Goal: Information Seeking & Learning: Learn about a topic

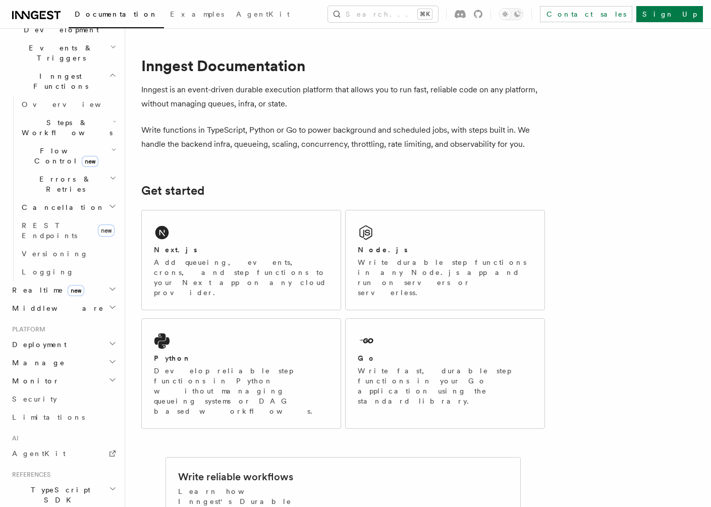
scroll to position [320, 0]
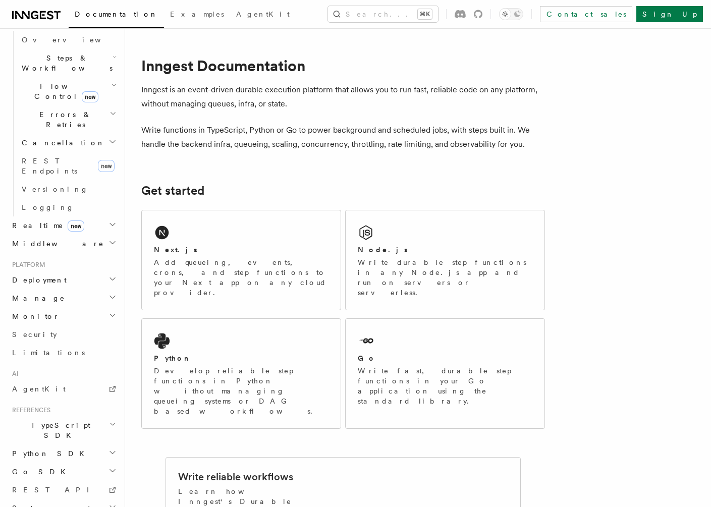
click at [64, 406] on h2 "References" at bounding box center [63, 410] width 111 height 8
click at [58, 420] on span "TypeScript SDK" at bounding box center [58, 430] width 101 height 20
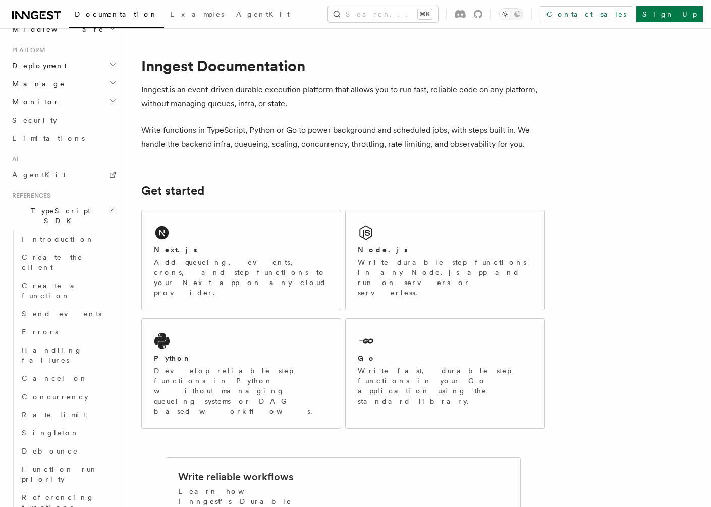
scroll to position [538, 0]
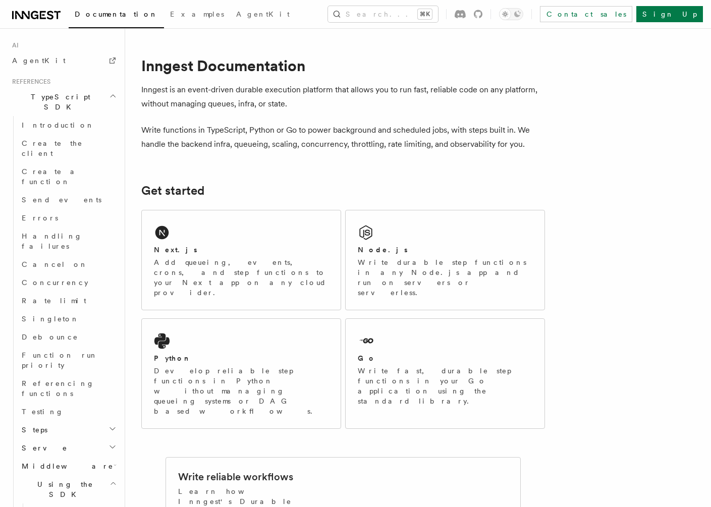
scroll to position [656, 0]
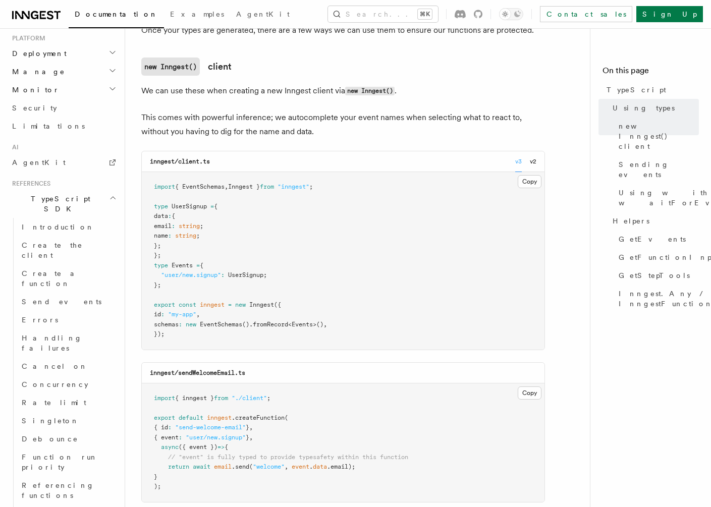
scroll to position [546, 0]
click at [59, 294] on link "Send events" at bounding box center [68, 303] width 101 height 18
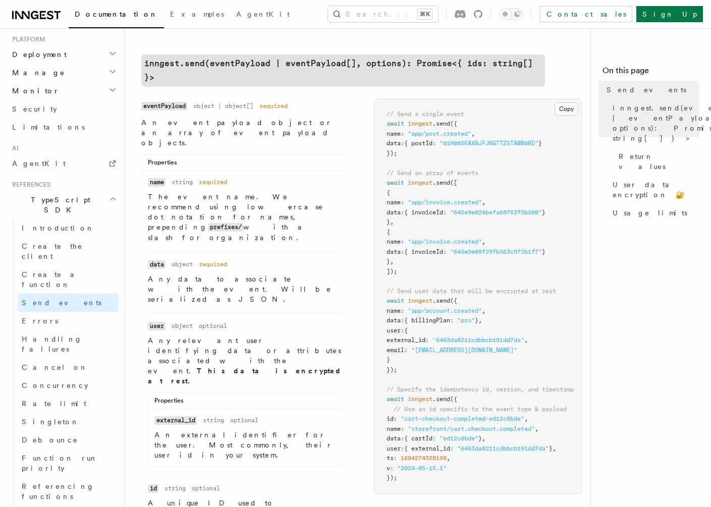
scroll to position [334, 0]
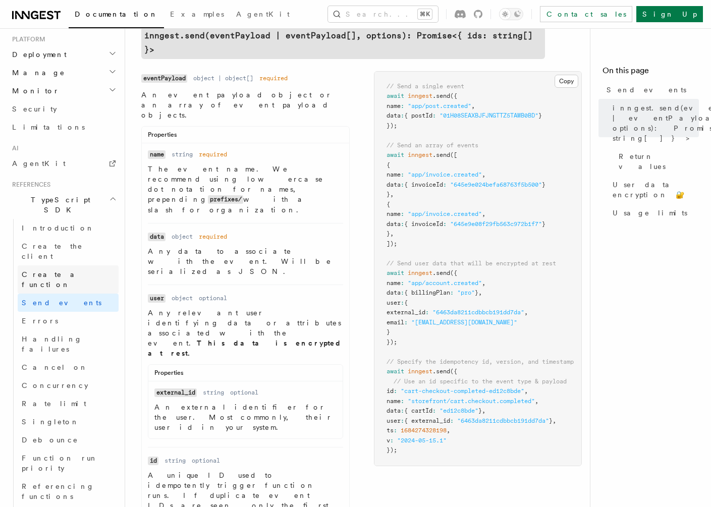
click at [58, 270] on span "Create a function" at bounding box center [52, 279] width 60 height 18
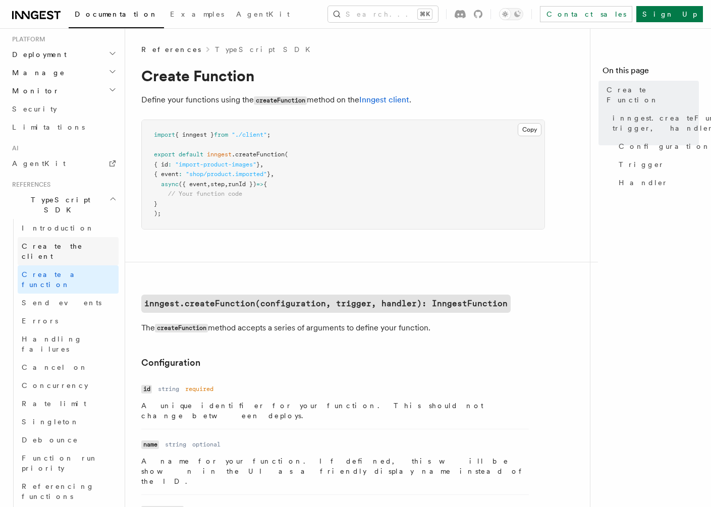
click at [60, 242] on span "Create the client" at bounding box center [52, 251] width 61 height 18
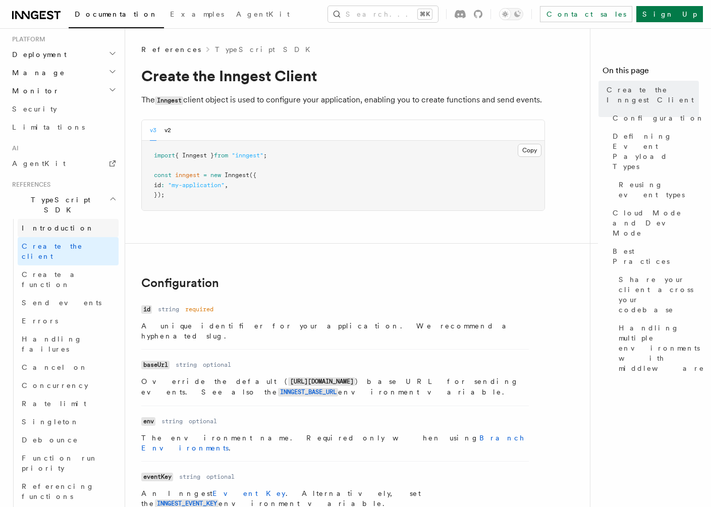
click at [59, 224] on span "Introduction" at bounding box center [58, 228] width 73 height 8
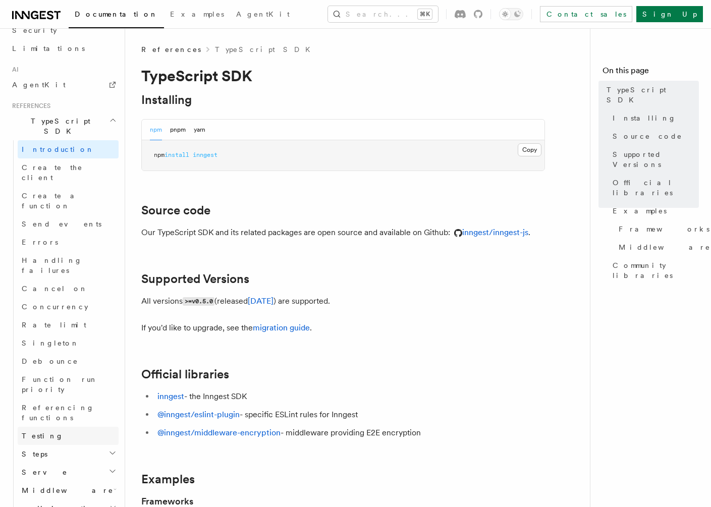
scroll to position [625, 0]
click at [58, 503] on span "Using the SDK" at bounding box center [64, 513] width 92 height 20
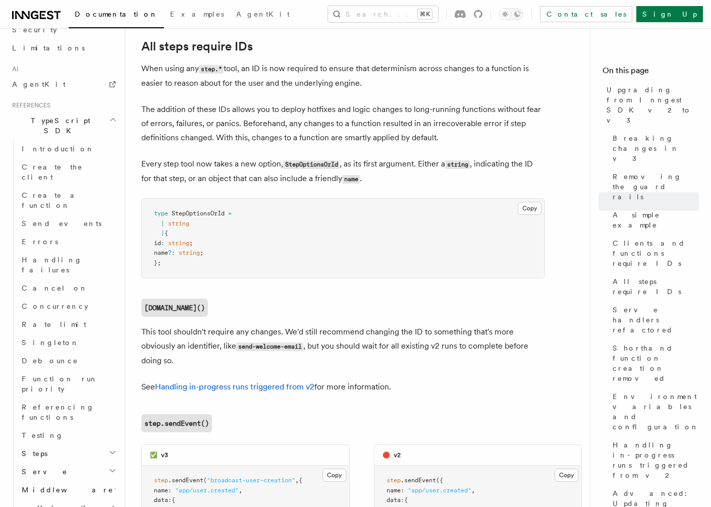
scroll to position [5209, 0]
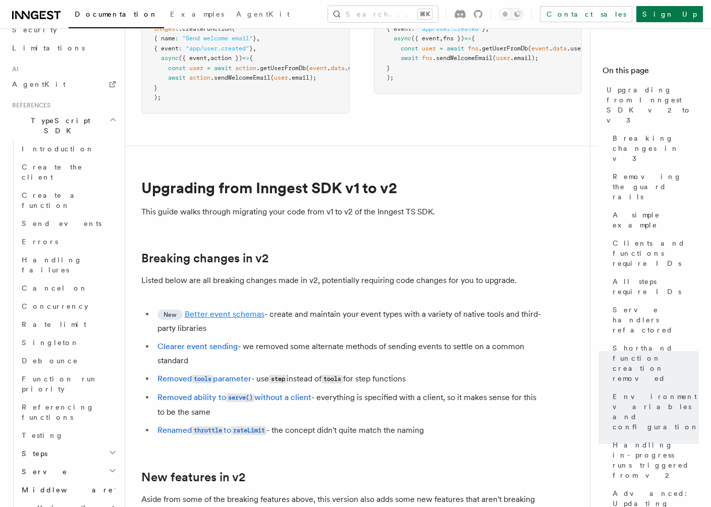
click at [227, 309] on link "Better event schemas" at bounding box center [225, 314] width 80 height 10
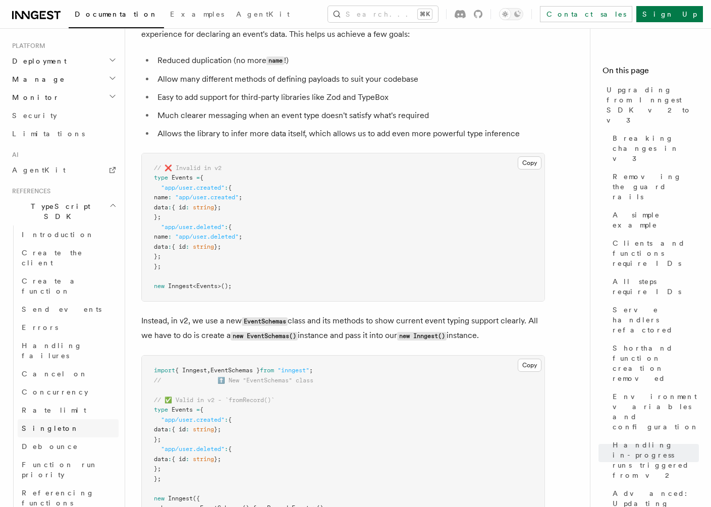
scroll to position [539, 0]
click at [63, 249] on span "Create the client" at bounding box center [52, 258] width 61 height 18
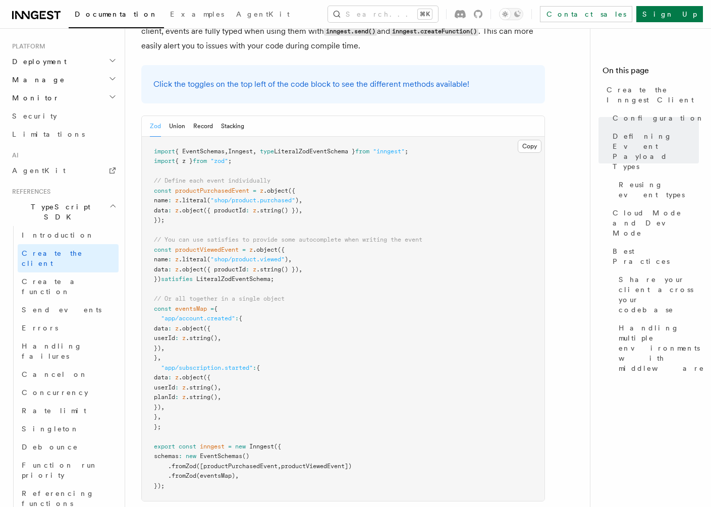
scroll to position [957, 0]
click at [63, 226] on link "Introduction" at bounding box center [68, 235] width 101 height 18
